Goal: Transaction & Acquisition: Purchase product/service

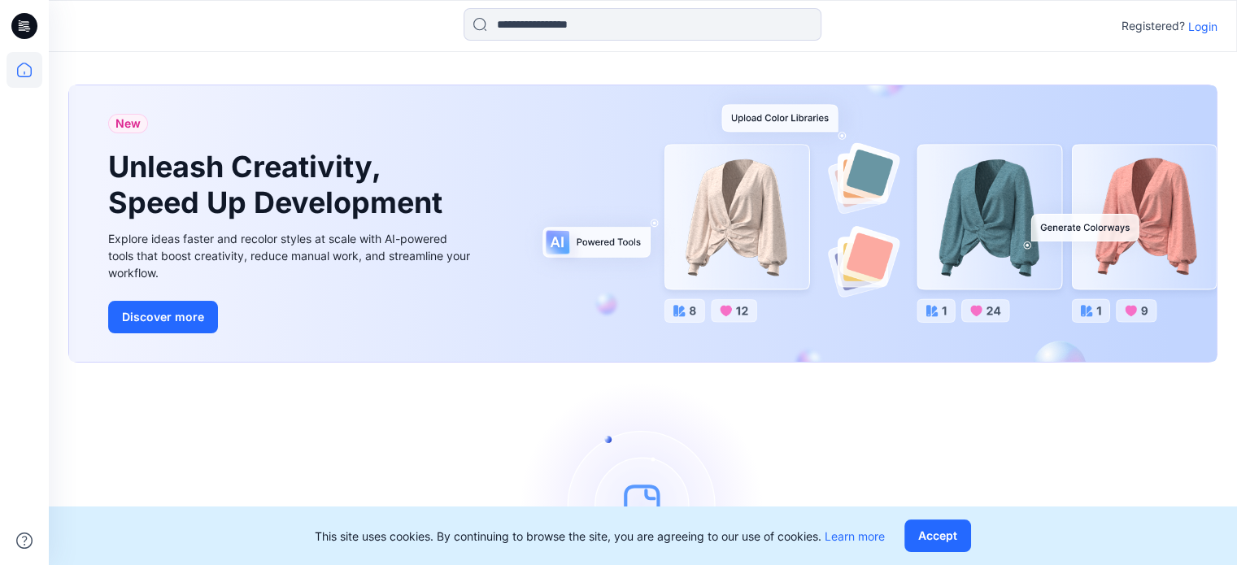
click at [1213, 24] on p "Login" at bounding box center [1202, 26] width 29 height 17
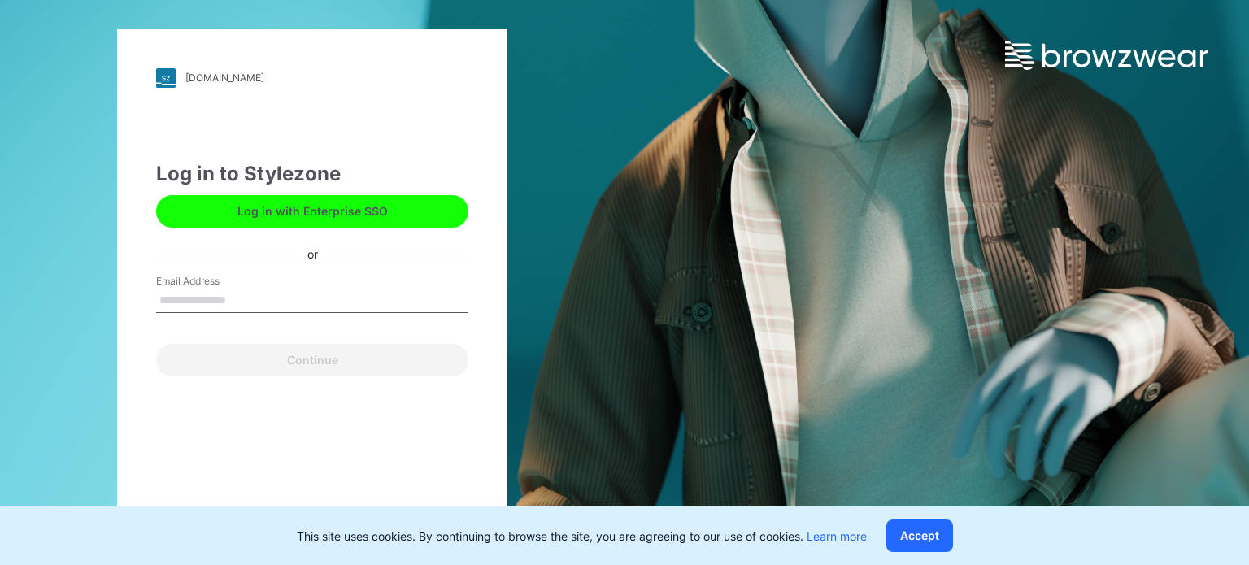
drag, startPoint x: 263, startPoint y: 288, endPoint x: 257, endPoint y: 295, distance: 9.8
click at [261, 289] on input "Email Address" at bounding box center [312, 301] width 312 height 24
type input "**********"
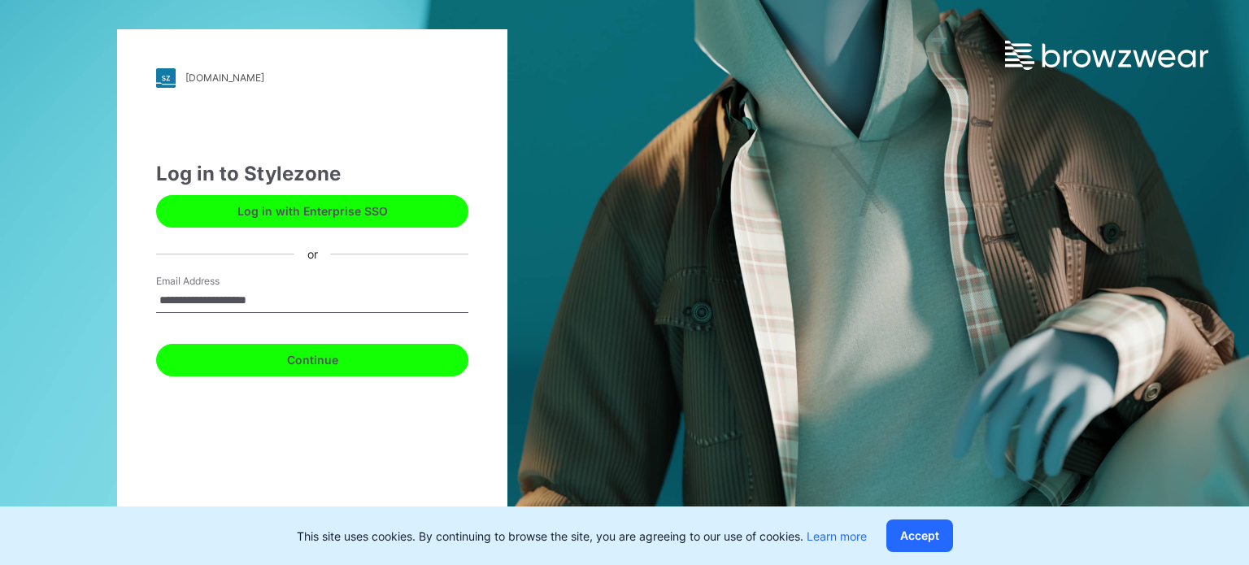
click at [293, 363] on button "Continue" at bounding box center [312, 360] width 312 height 33
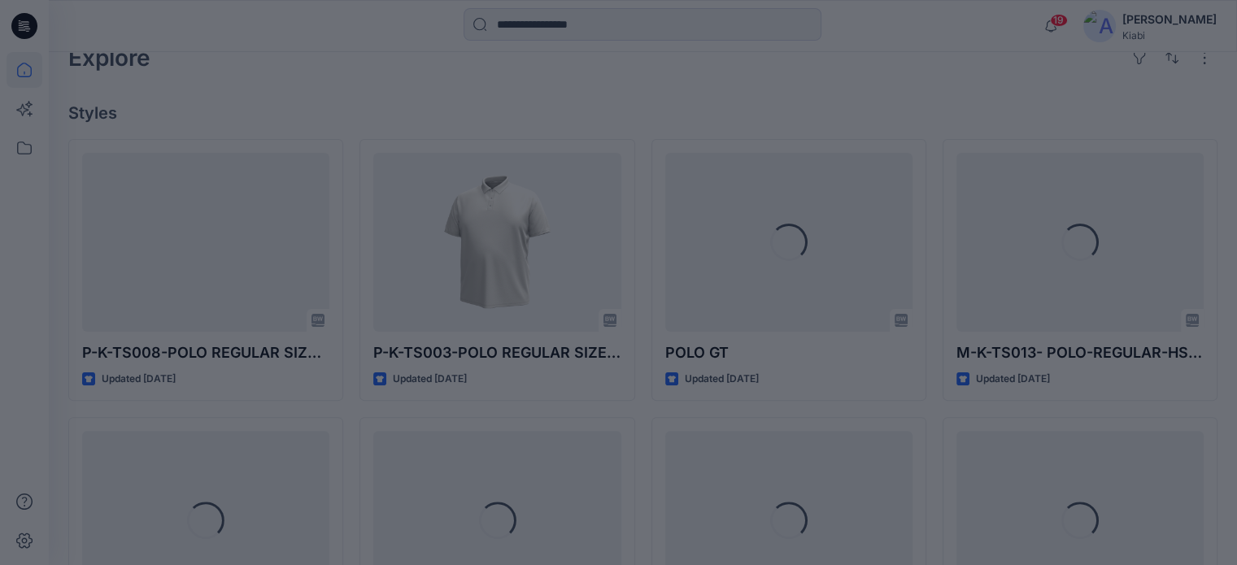
scroll to position [407, 0]
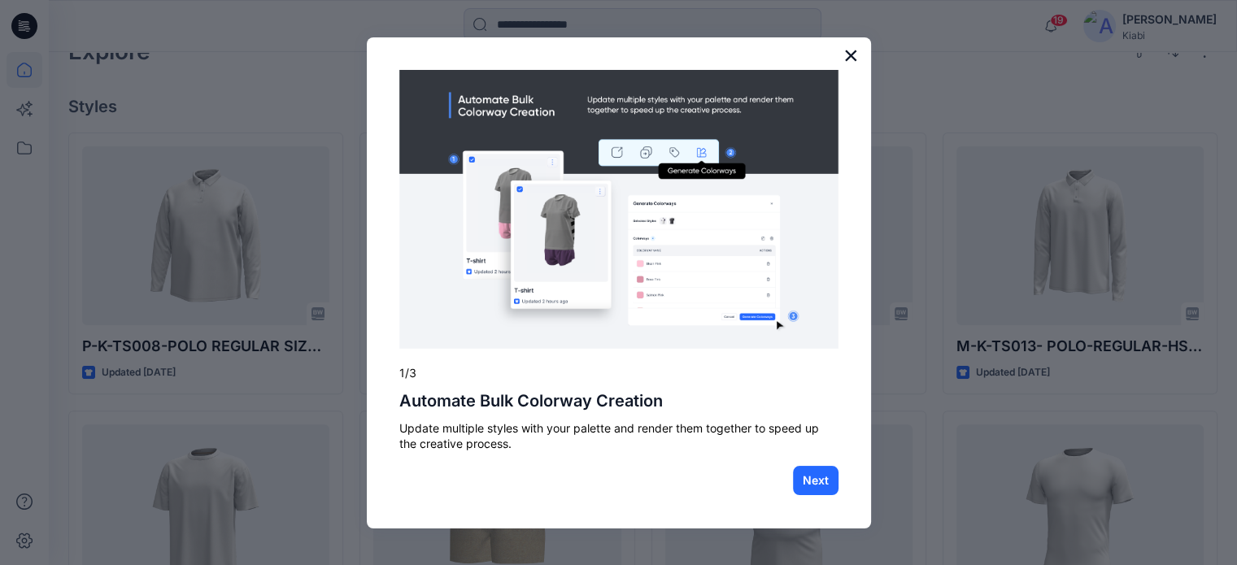
click at [853, 53] on button "×" at bounding box center [850, 55] width 15 height 26
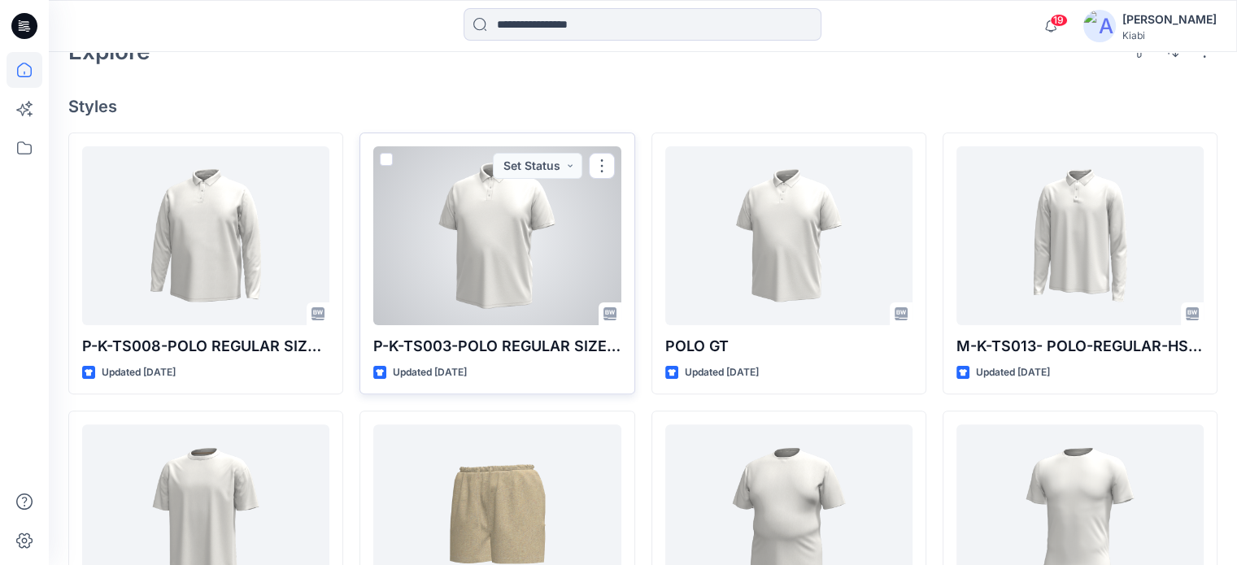
click at [527, 263] on div at bounding box center [496, 235] width 247 height 179
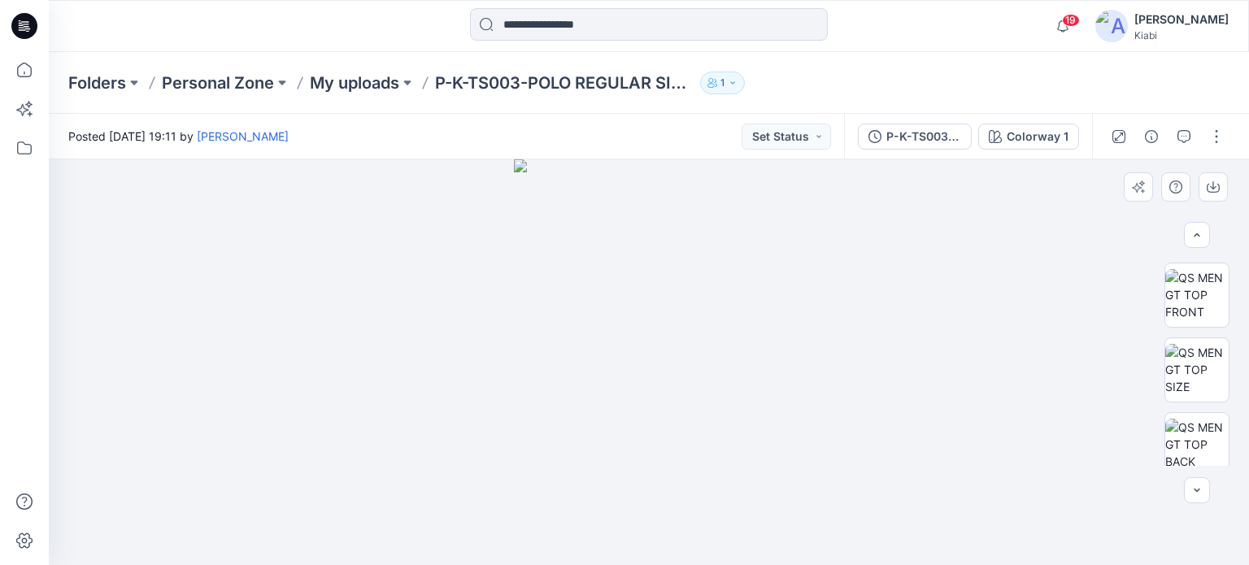
scroll to position [307, 0]
click at [1209, 352] on img at bounding box center [1196, 358] width 63 height 51
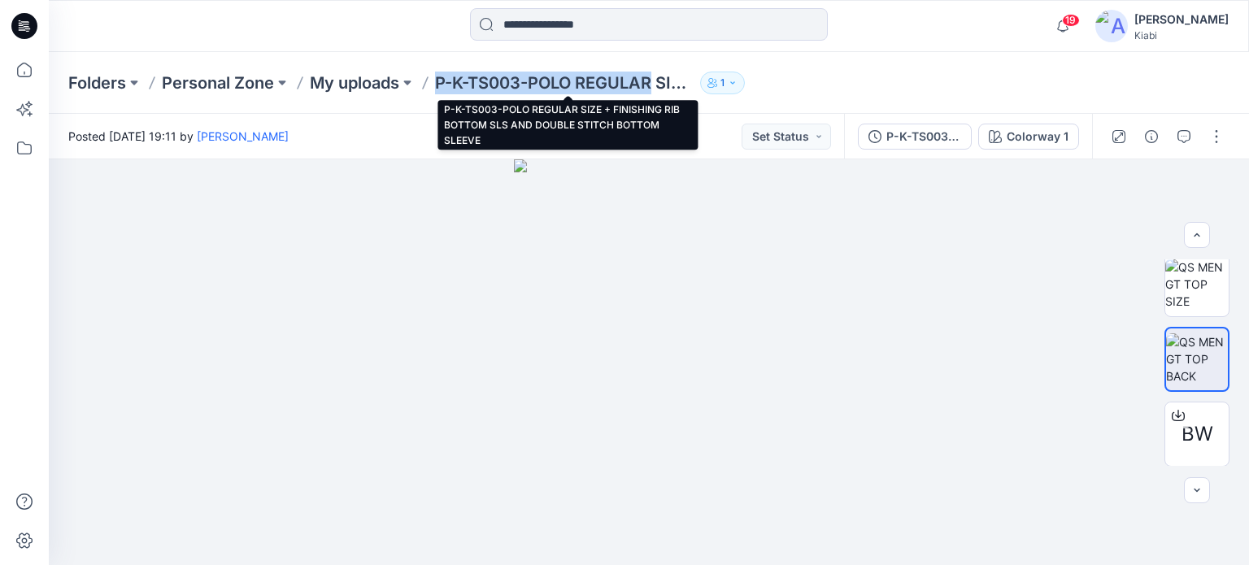
drag, startPoint x: 439, startPoint y: 81, endPoint x: 656, endPoint y: 94, distance: 217.5
click at [656, 94] on p "P-K-TS003-POLO REGULAR SIZE + FINISHING RIB BOTTOM SLS AND DOUBLE STITCH BOTTOM…" at bounding box center [564, 83] width 259 height 23
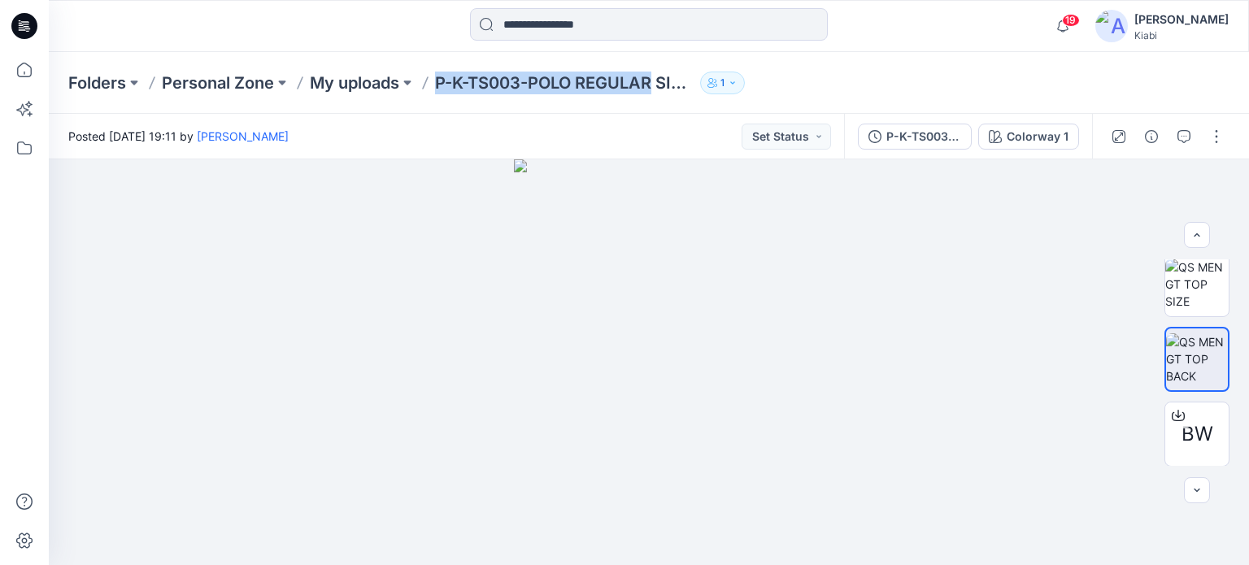
copy p "P-K-TS003-POLO REGULAR"
click at [796, 366] on div at bounding box center [649, 362] width 1200 height 406
click at [810, 380] on div at bounding box center [649, 362] width 1200 height 406
